Goal: Information Seeking & Learning: Compare options

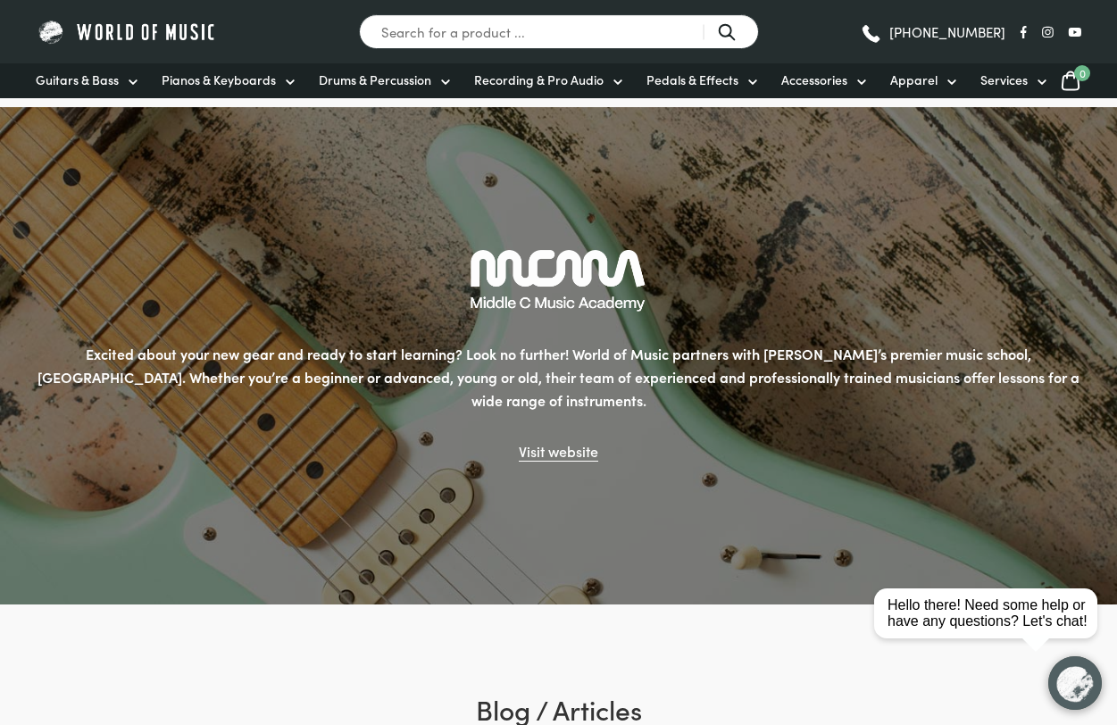
scroll to position [2610, 0]
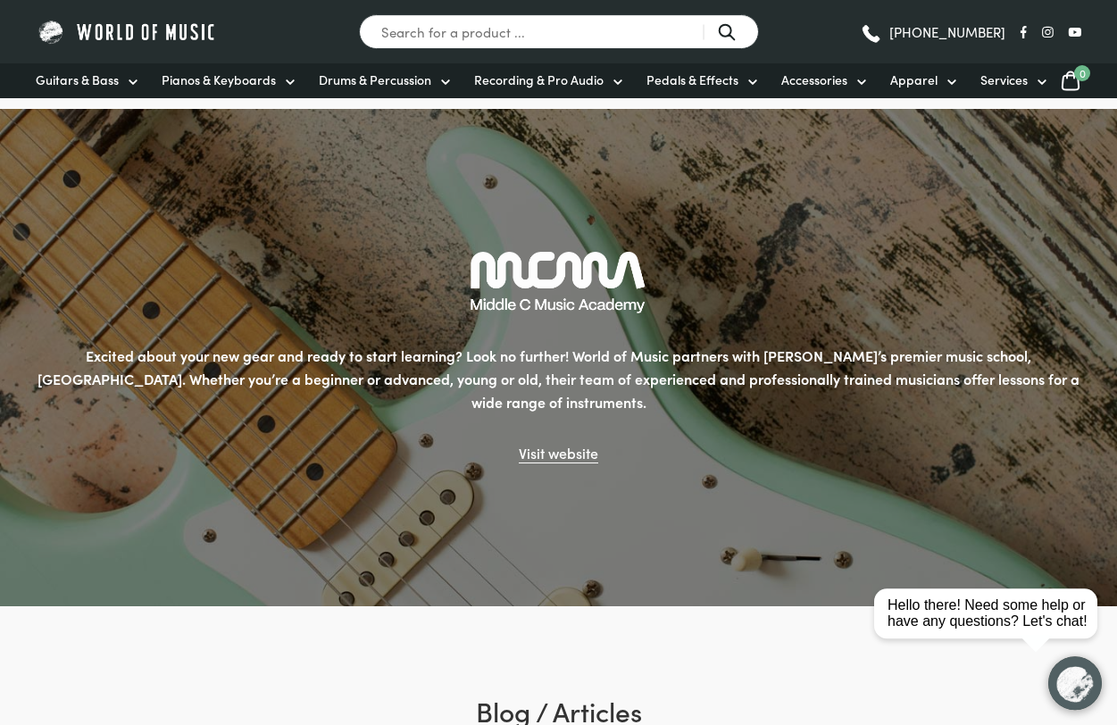
click at [531, 79] on span "Recording & Pro Audio" at bounding box center [539, 80] width 130 height 19
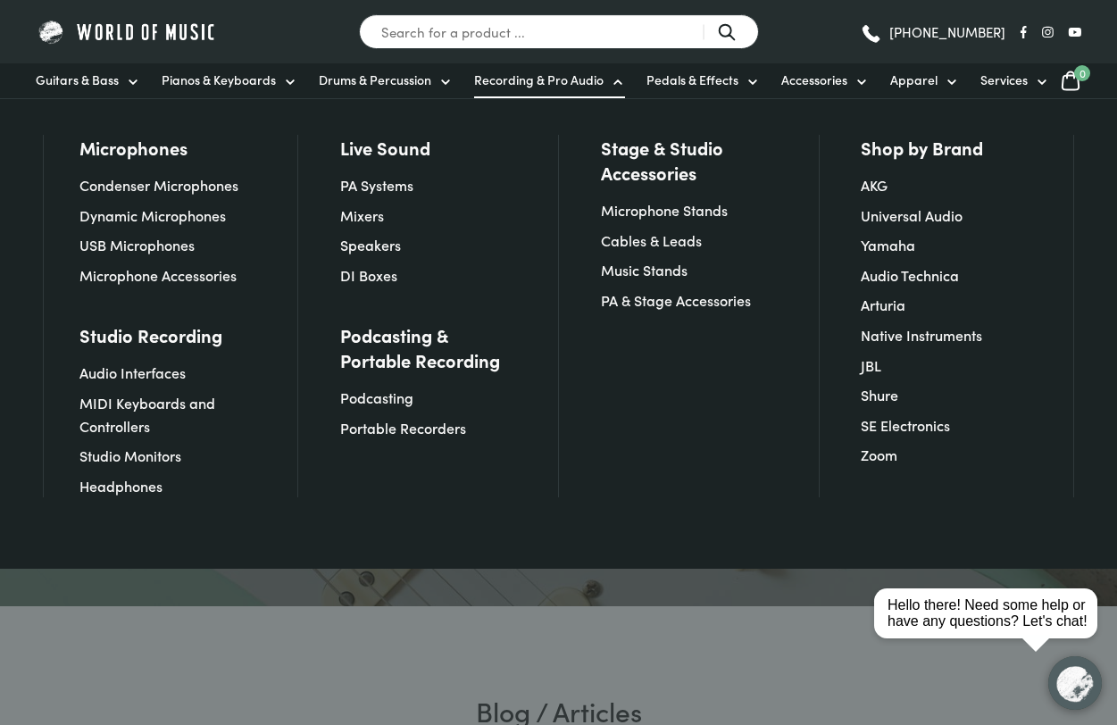
click at [115, 393] on link "MIDI Keyboards and Controllers" at bounding box center [148, 414] width 136 height 43
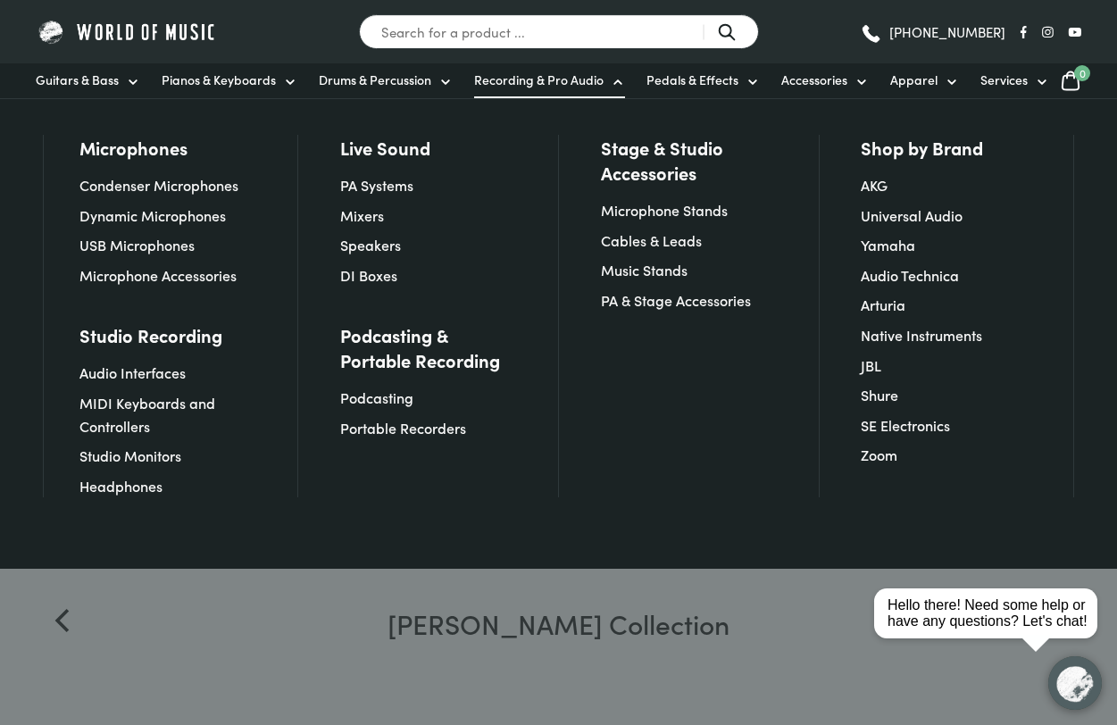
click at [125, 375] on link "Audio Interfaces" at bounding box center [133, 373] width 106 height 20
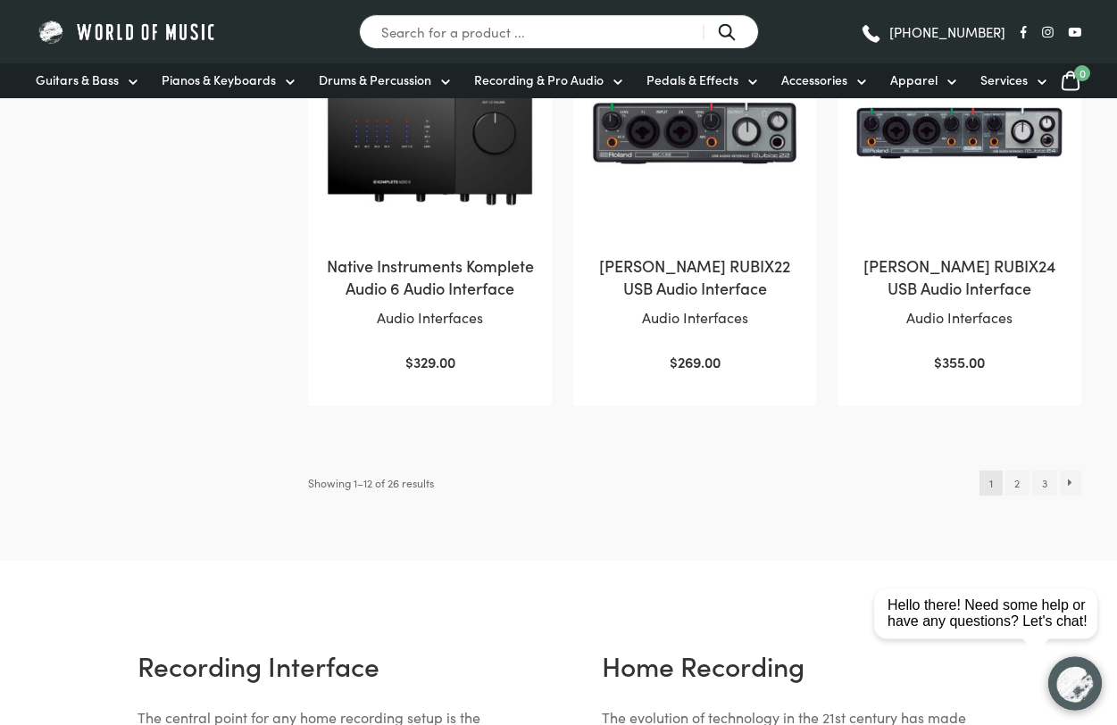
scroll to position [1735, 0]
click at [1011, 496] on link "2" at bounding box center [1018, 483] width 24 height 25
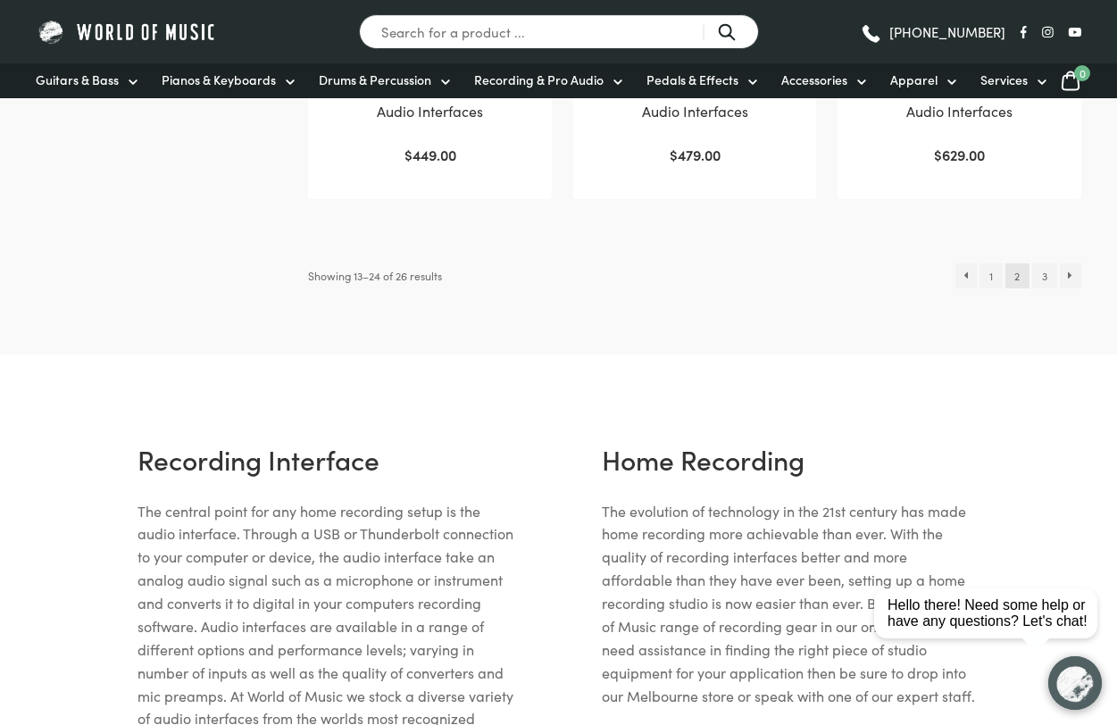
scroll to position [1954, 0]
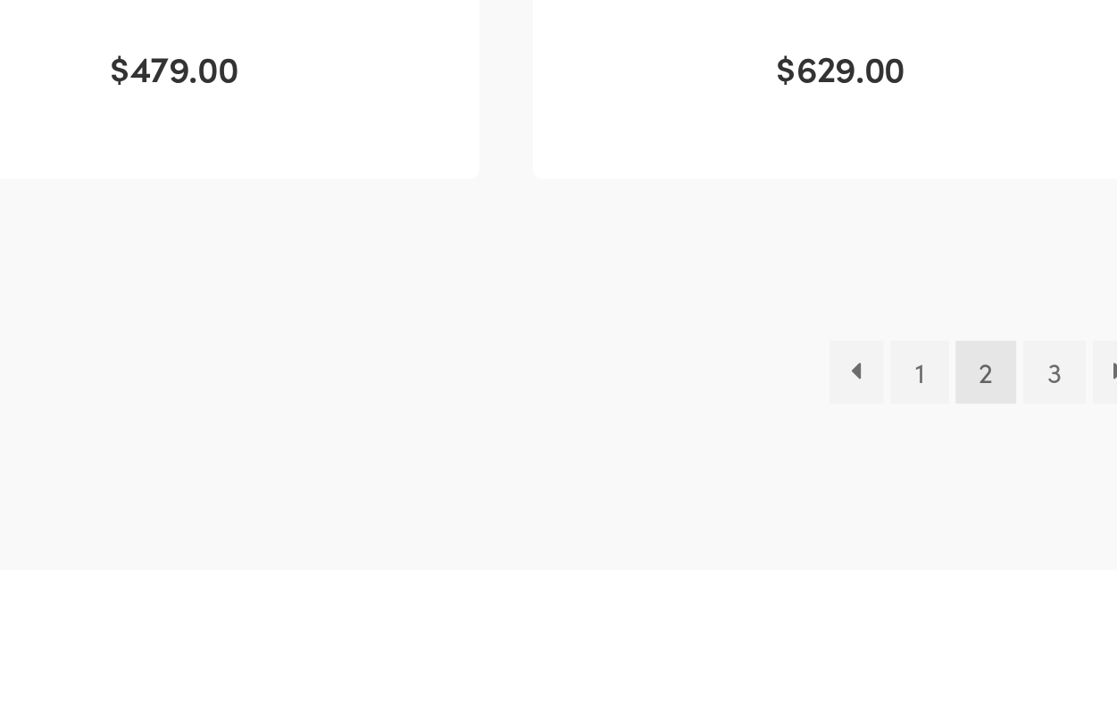
click at [1033, 274] on link "3" at bounding box center [1045, 286] width 24 height 25
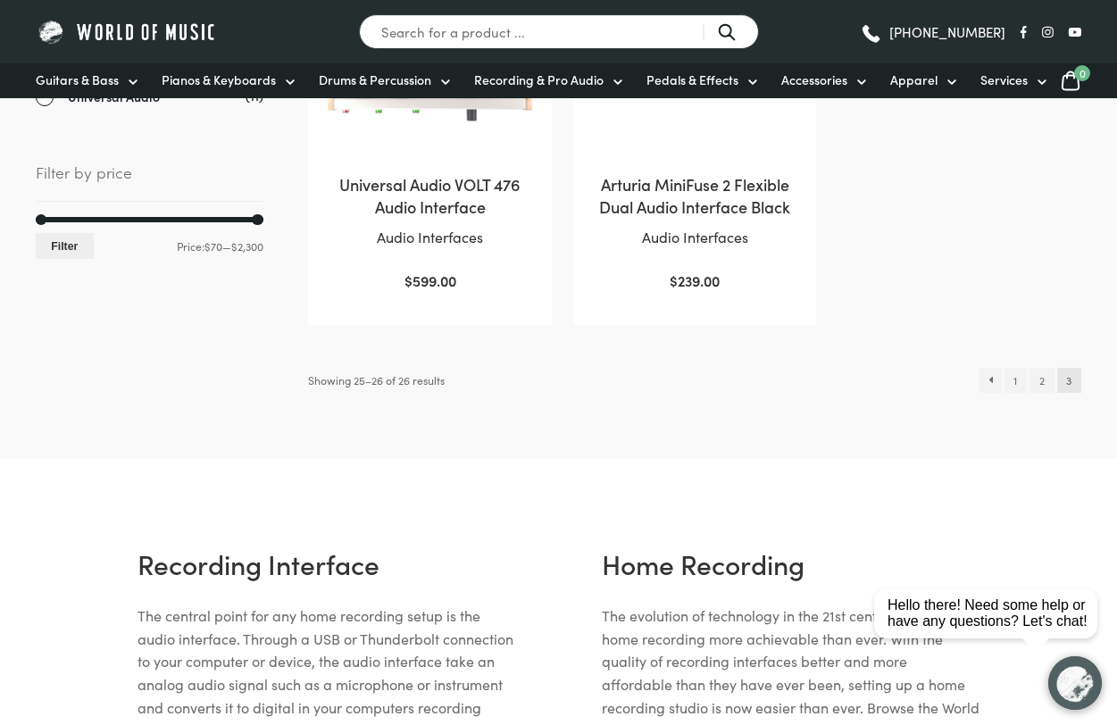
scroll to position [564, 0]
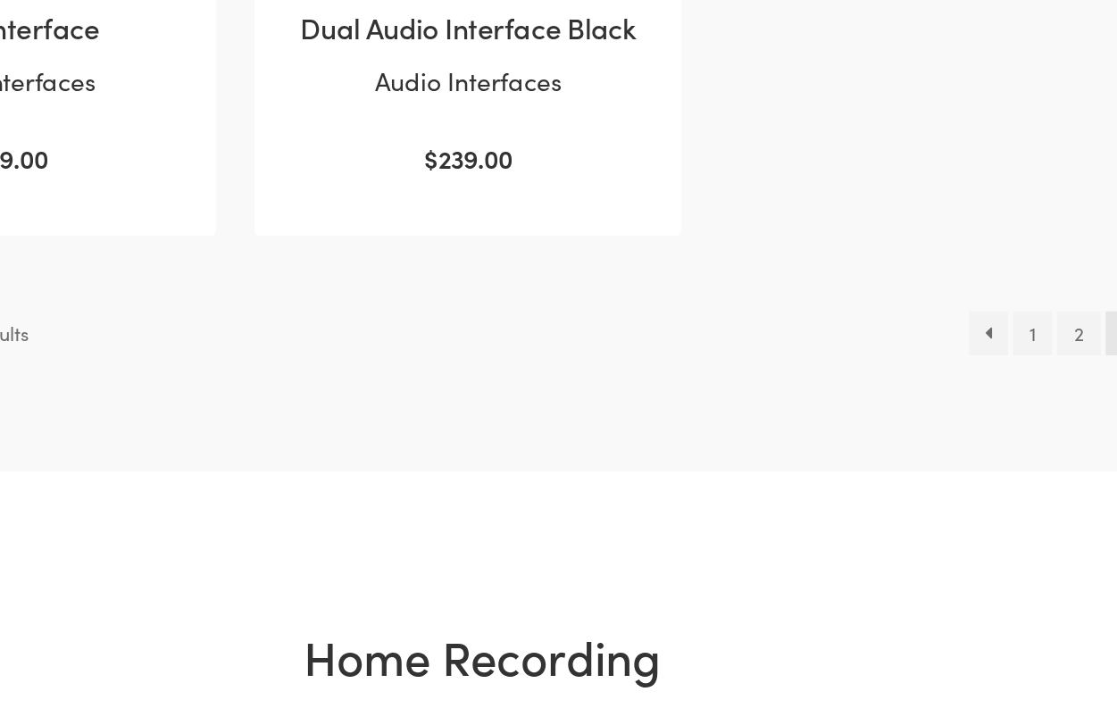
click at [1005, 325] on link "1" at bounding box center [1016, 337] width 22 height 25
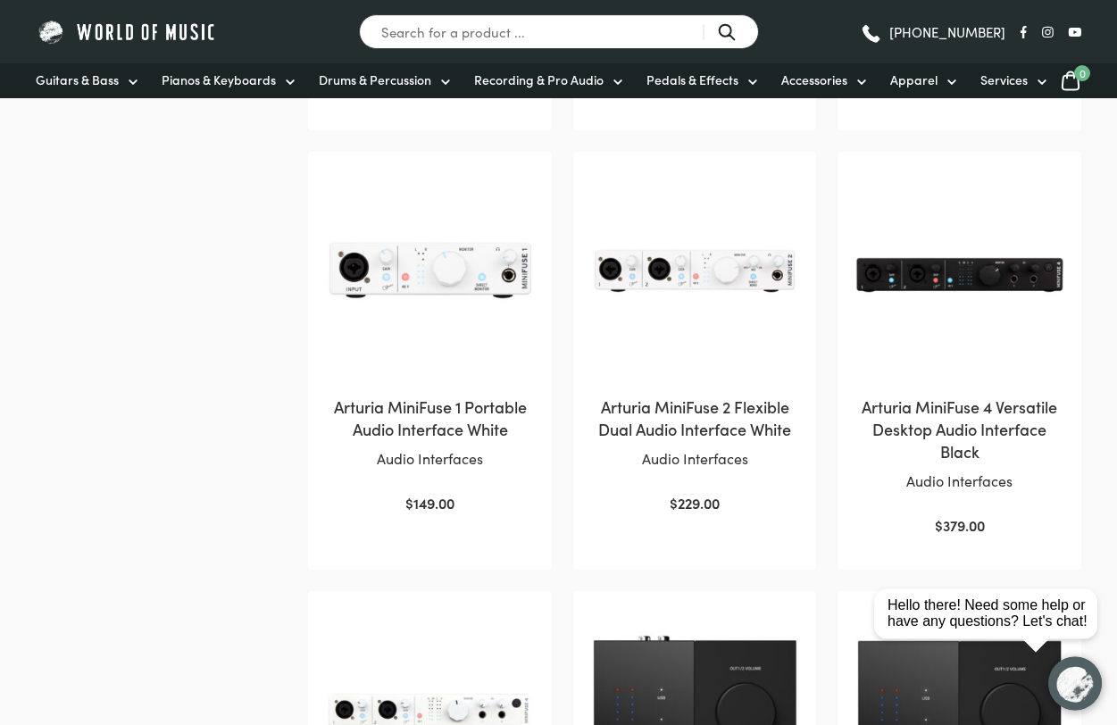
scroll to position [713, 0]
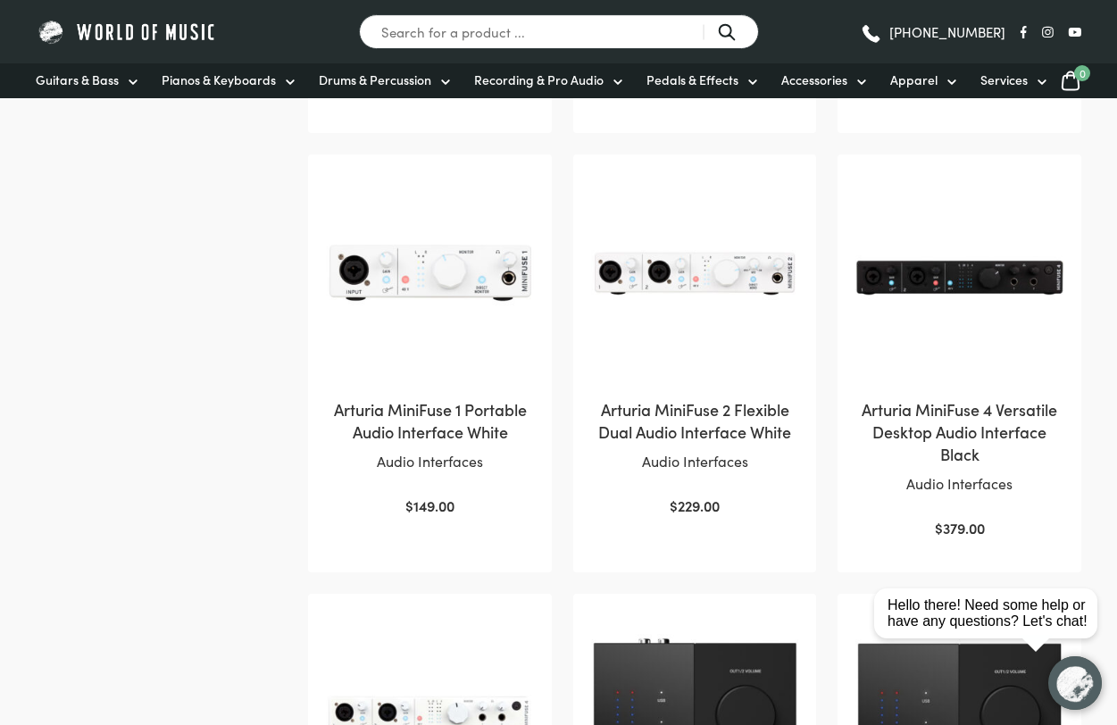
click at [672, 425] on h2 "Arturia MiniFuse 2 Flexible Dual Audio Interface White" at bounding box center [695, 420] width 208 height 45
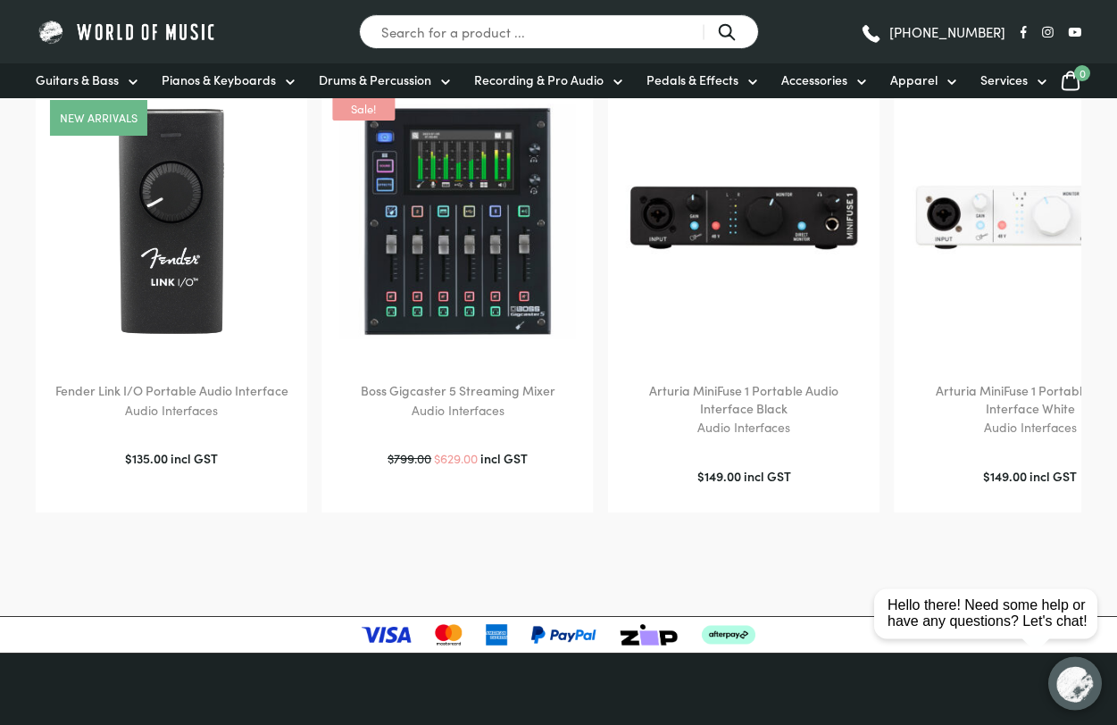
scroll to position [3002, 0]
click at [741, 417] on h2 "Arturia MiniFuse 1 Portable Audio Interface Black" at bounding box center [744, 399] width 236 height 35
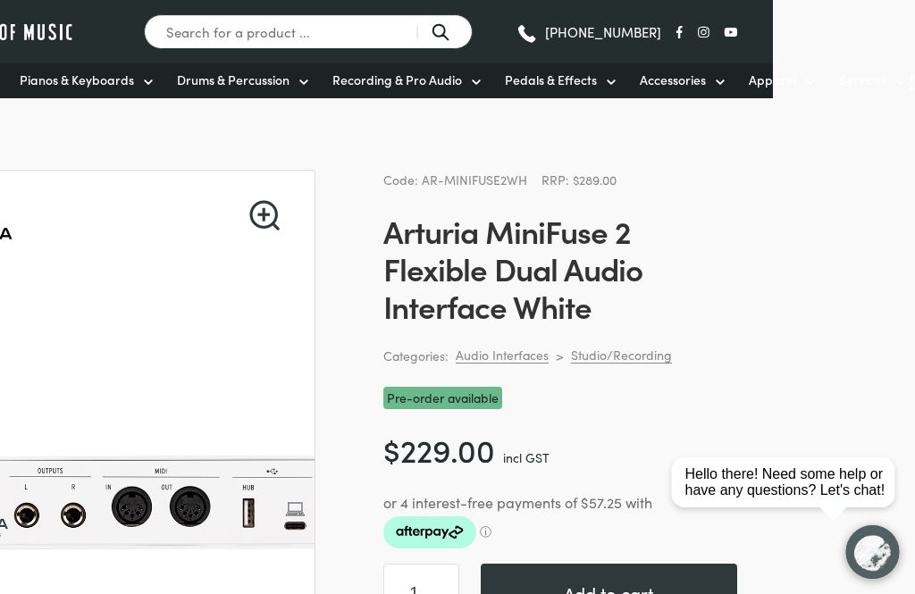
scroll to position [0, 142]
click at [506, 364] on link "Audio Interfaces" at bounding box center [502, 355] width 93 height 17
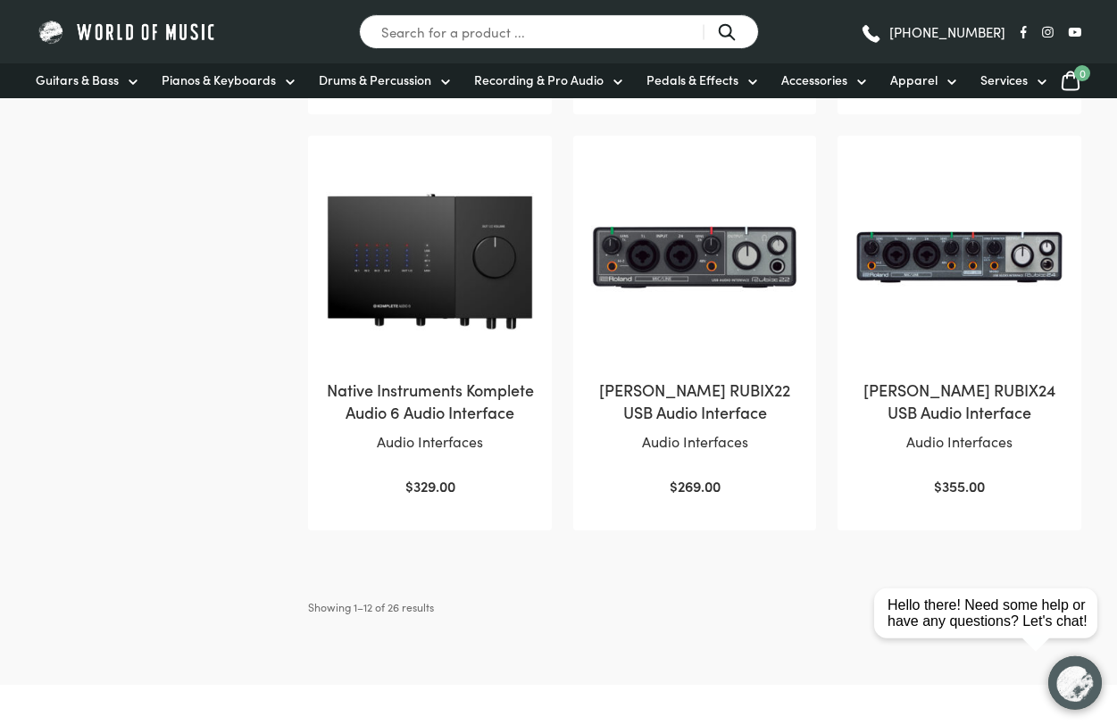
scroll to position [1613, 0]
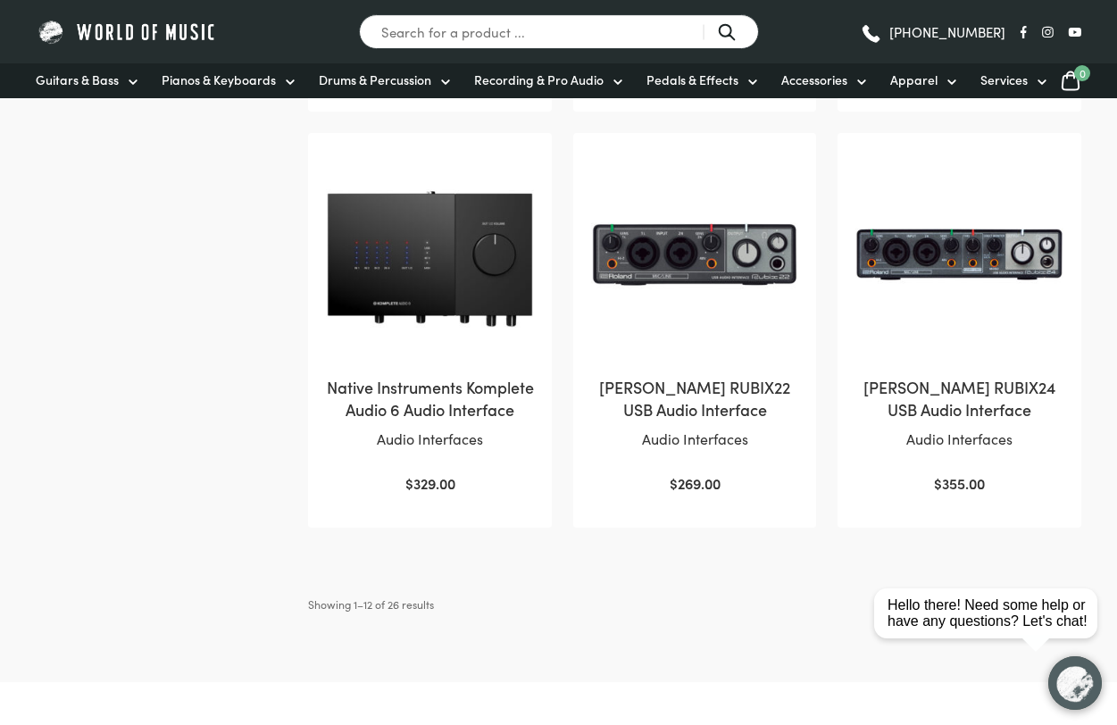
click at [695, 477] on link "[PERSON_NAME] RUBIX22 USB Audio Interface Audio Interfaces $ 269.00" at bounding box center [695, 323] width 208 height 345
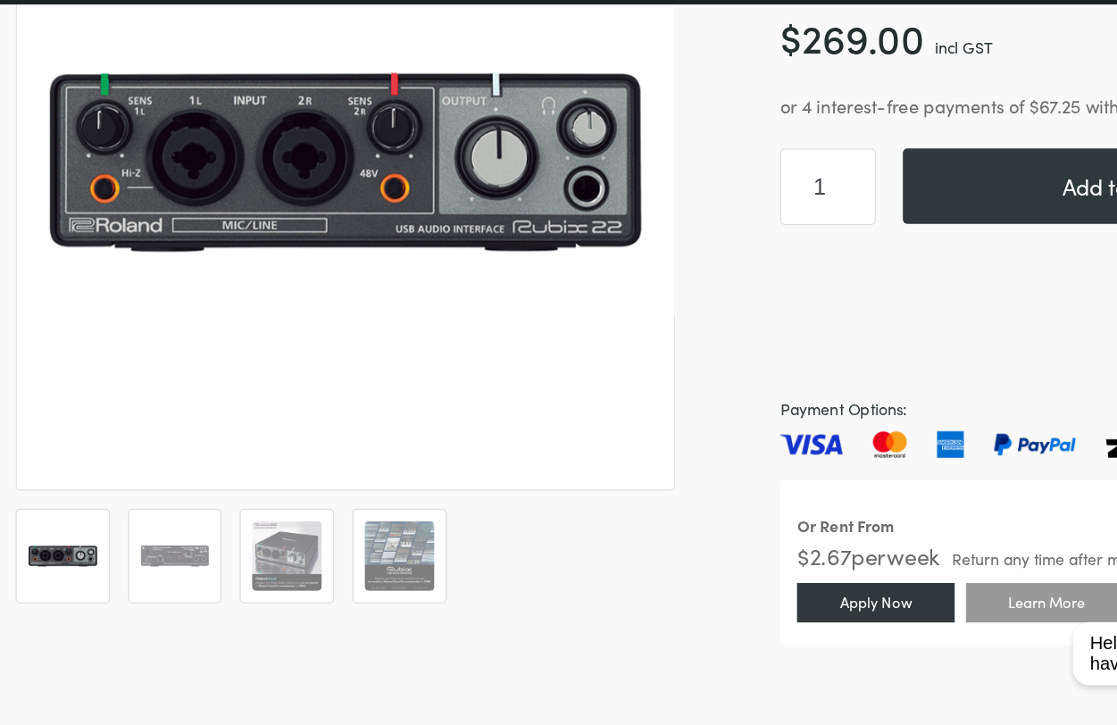
scroll to position [290, 0]
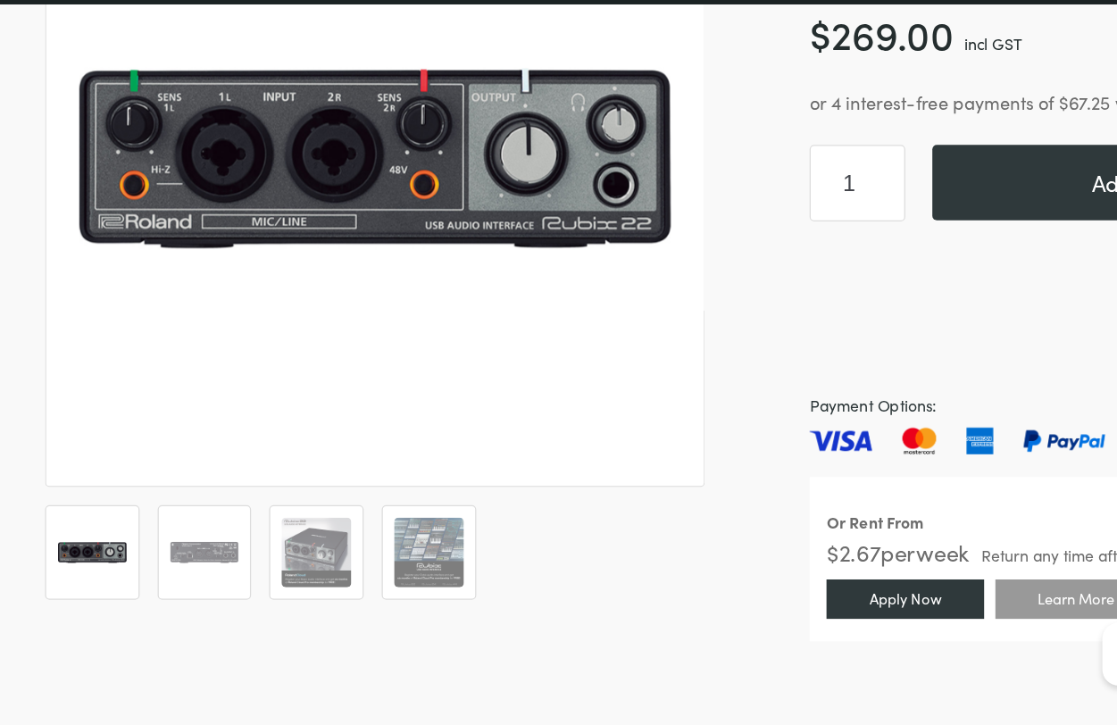
click at [69, 506] on img at bounding box center [73, 533] width 55 height 55
click at [172, 506] on img at bounding box center [162, 533] width 55 height 55
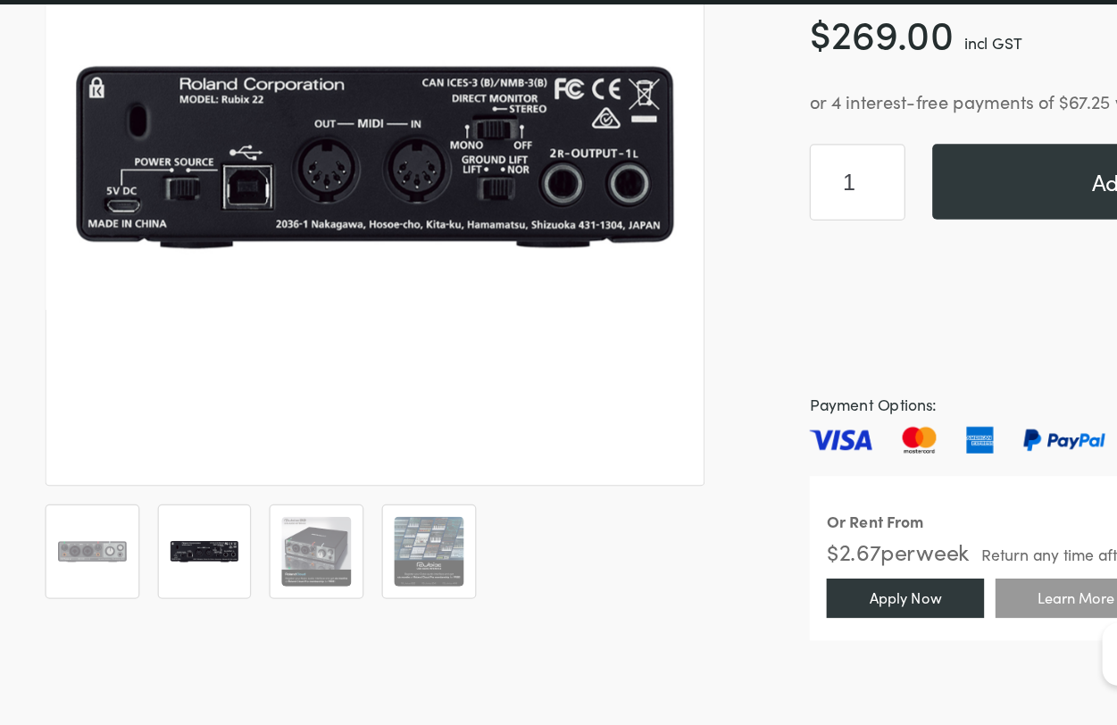
click at [261, 505] on img at bounding box center [250, 532] width 55 height 55
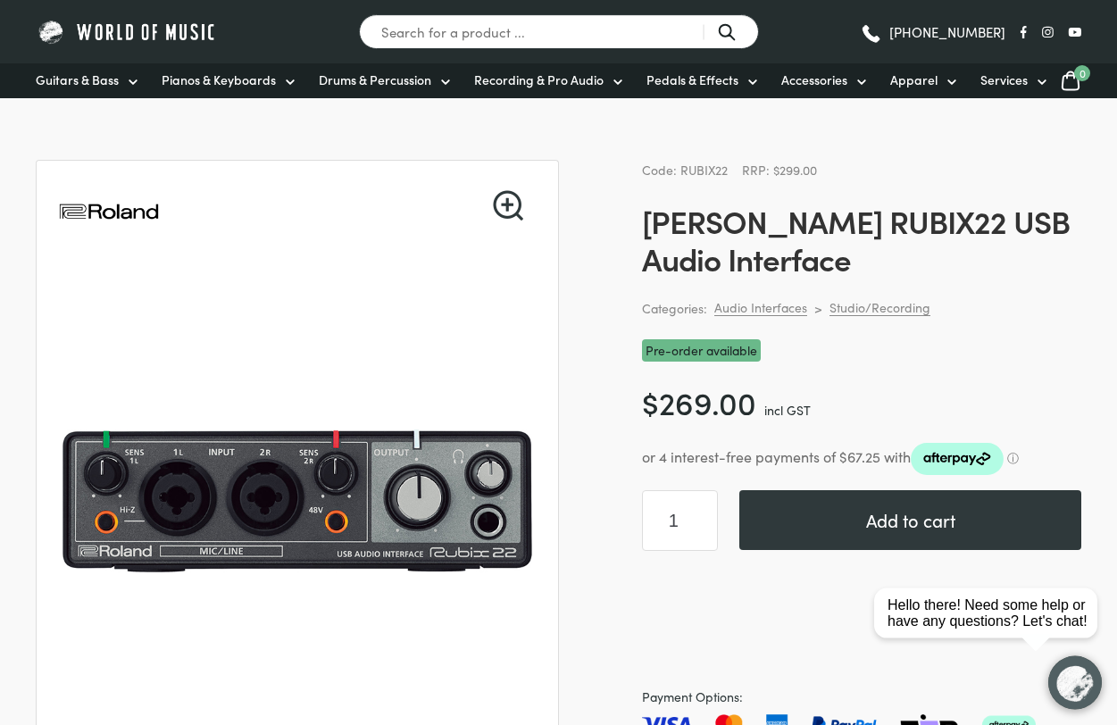
scroll to position [0, 0]
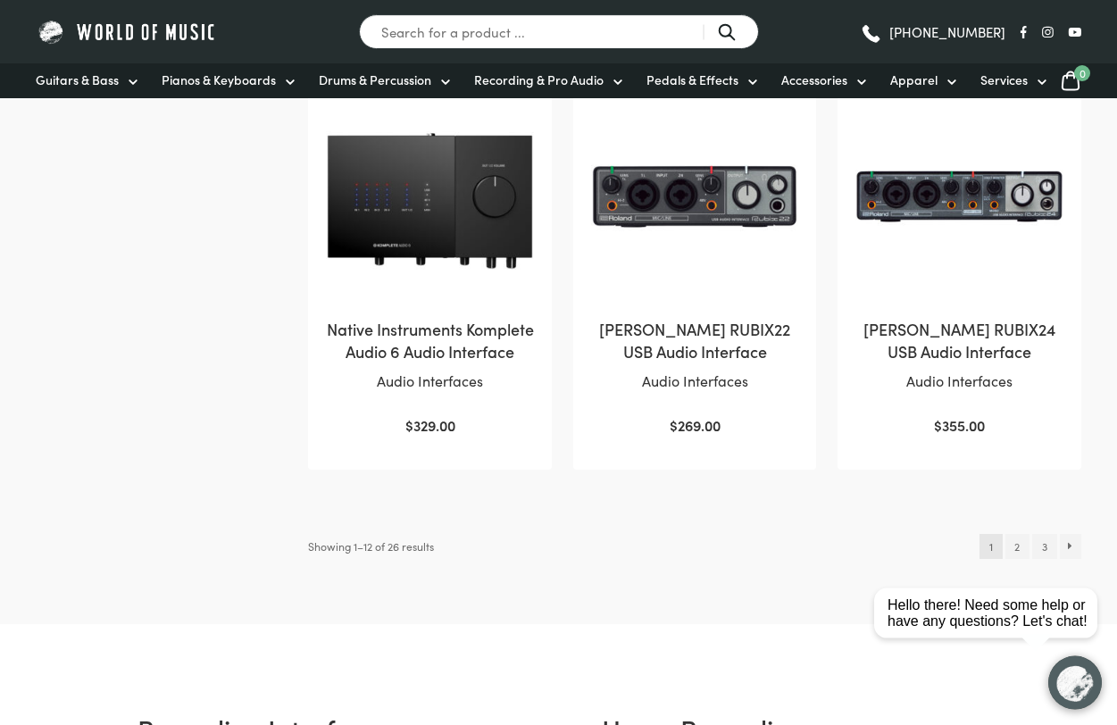
scroll to position [1672, 0]
click at [955, 356] on h2 "[PERSON_NAME] RUBIX24 USB Audio Interface" at bounding box center [960, 339] width 208 height 45
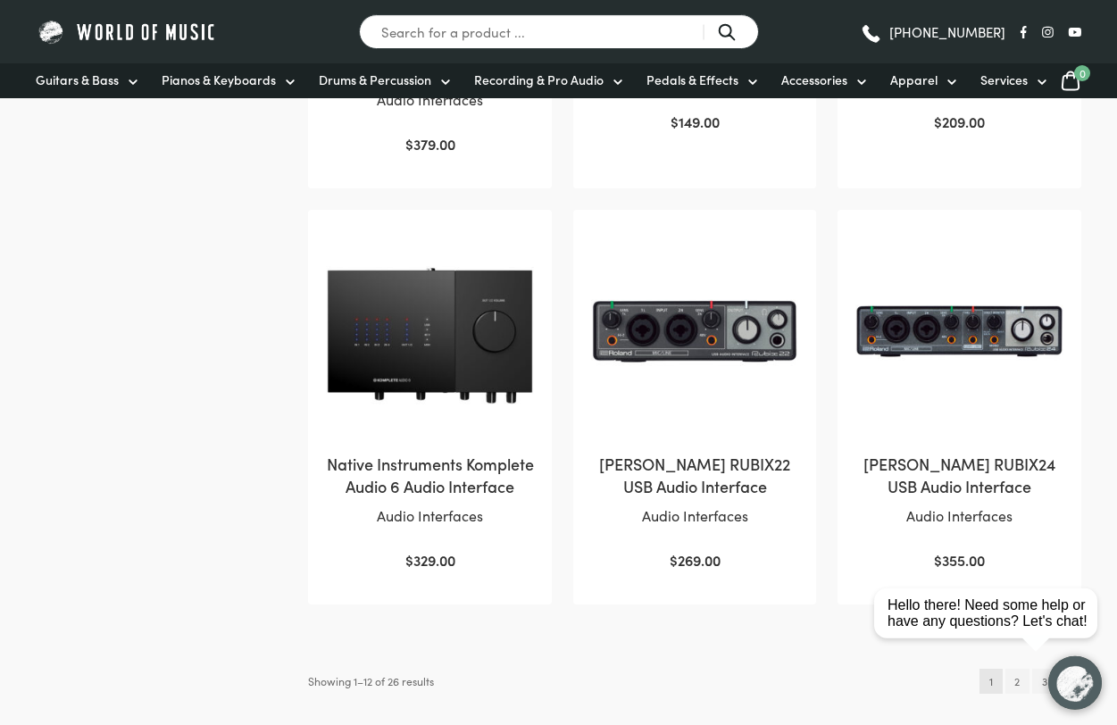
scroll to position [1537, 0]
click at [693, 372] on img at bounding box center [695, 331] width 208 height 208
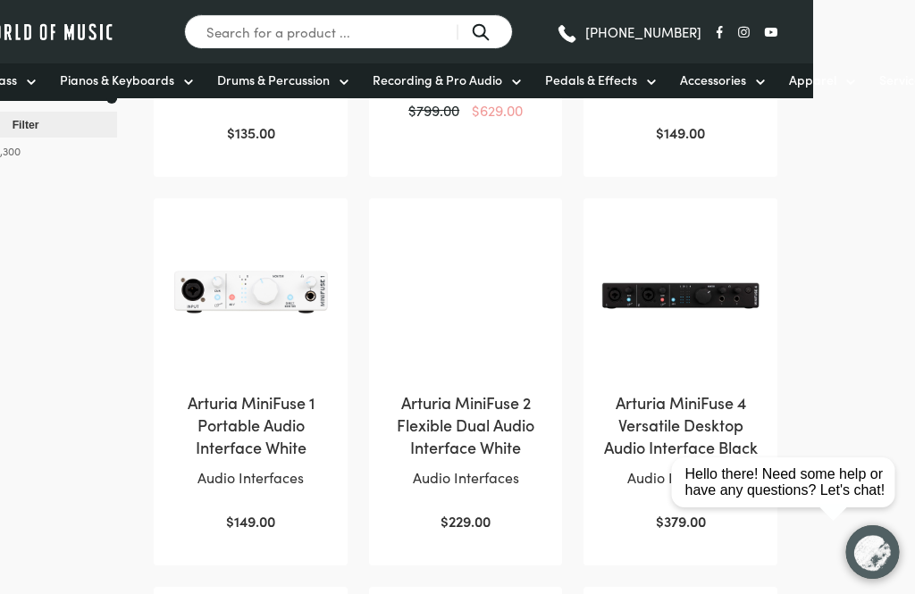
scroll to position [642, 102]
click at [444, 443] on h2 "Arturia MiniFuse 2 Flexible Dual Audio Interface White" at bounding box center [466, 425] width 158 height 68
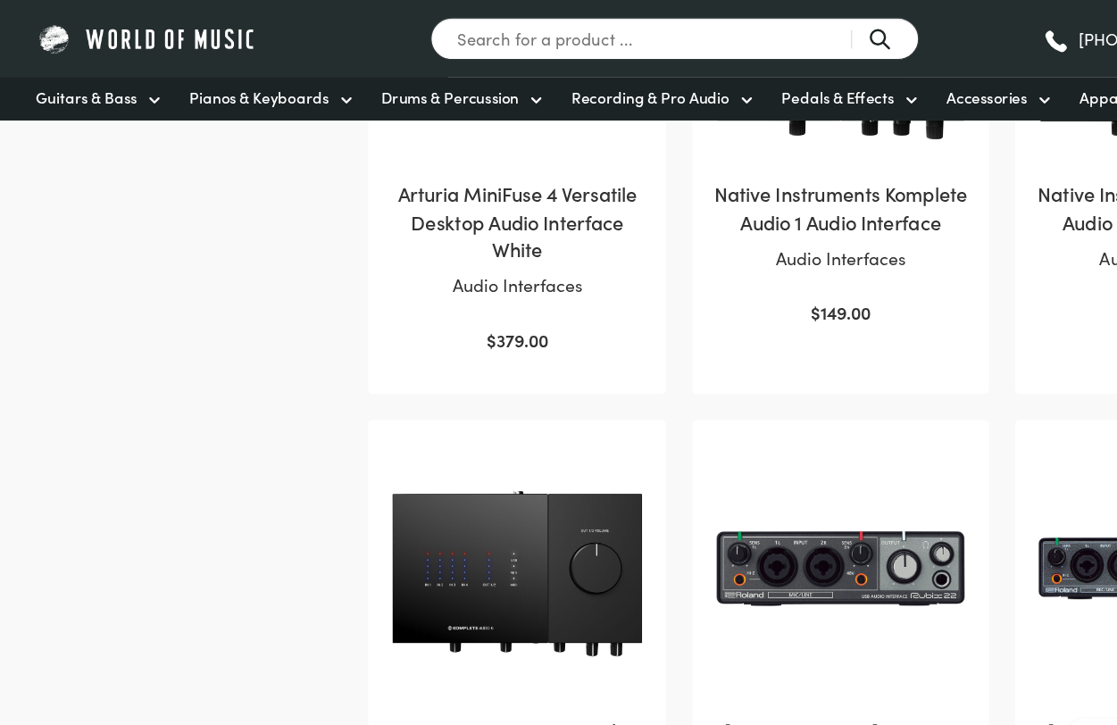
scroll to position [1402, 0]
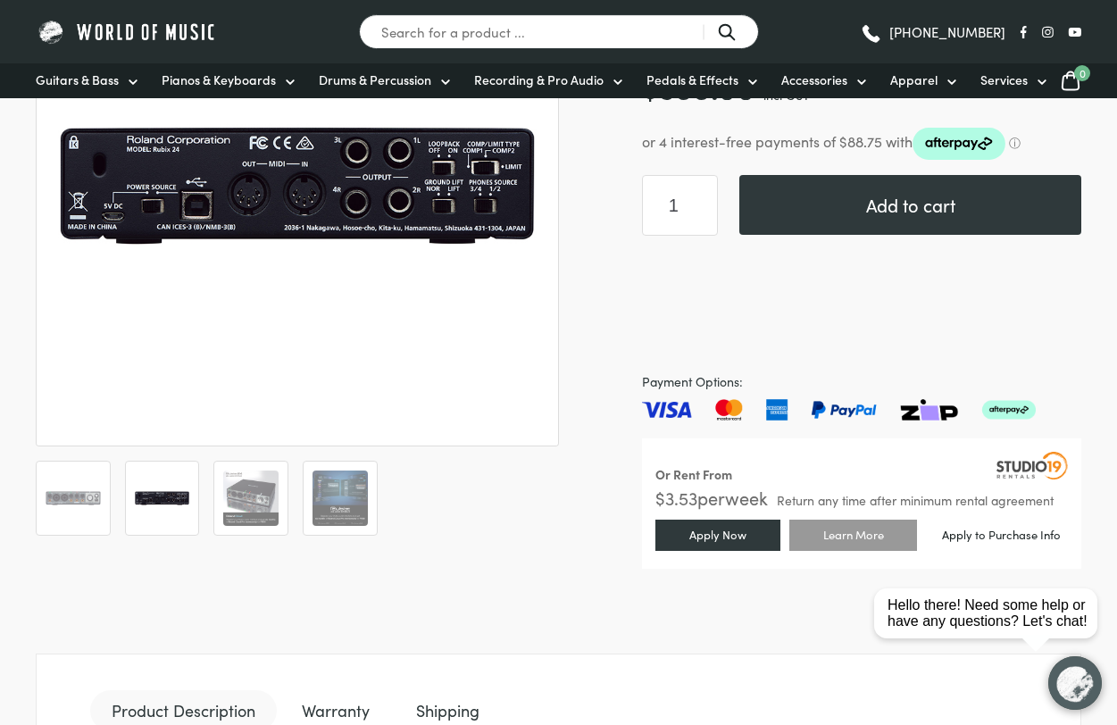
scroll to position [325, 0]
click at [60, 501] on img at bounding box center [73, 498] width 55 height 55
click at [351, 526] on img at bounding box center [340, 498] width 55 height 55
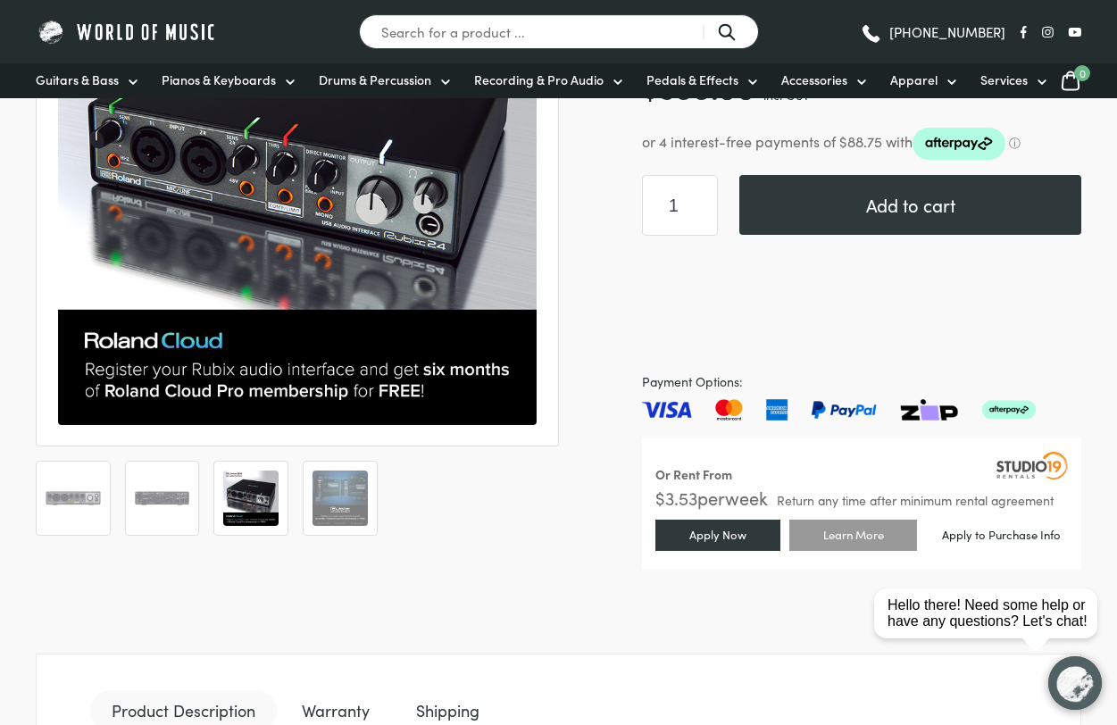
click at [47, 485] on img at bounding box center [73, 498] width 55 height 55
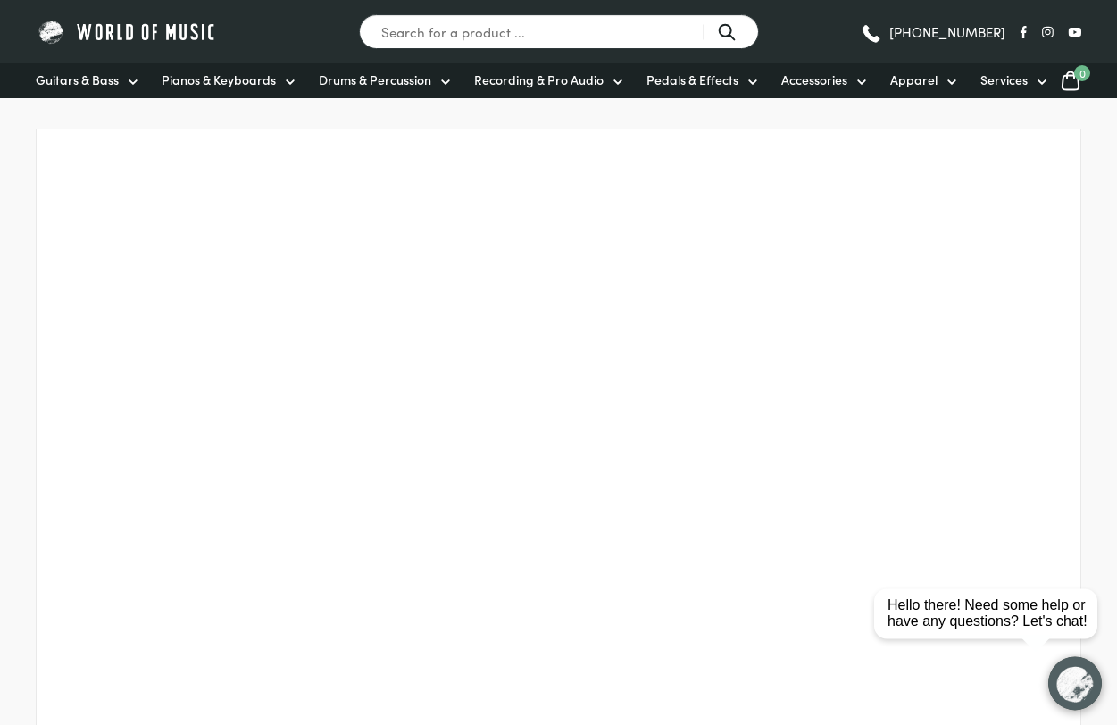
scroll to position [2396, 0]
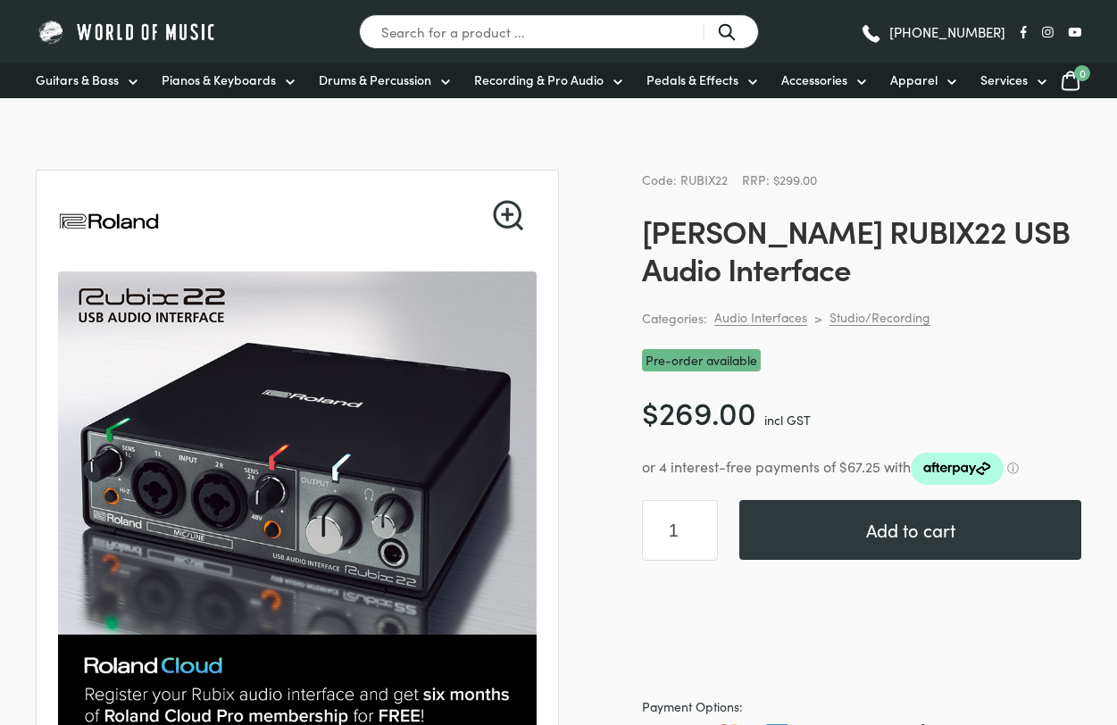
click at [164, 437] on img at bounding box center [394, 629] width 715 height 715
